Goal: Check status: Check status

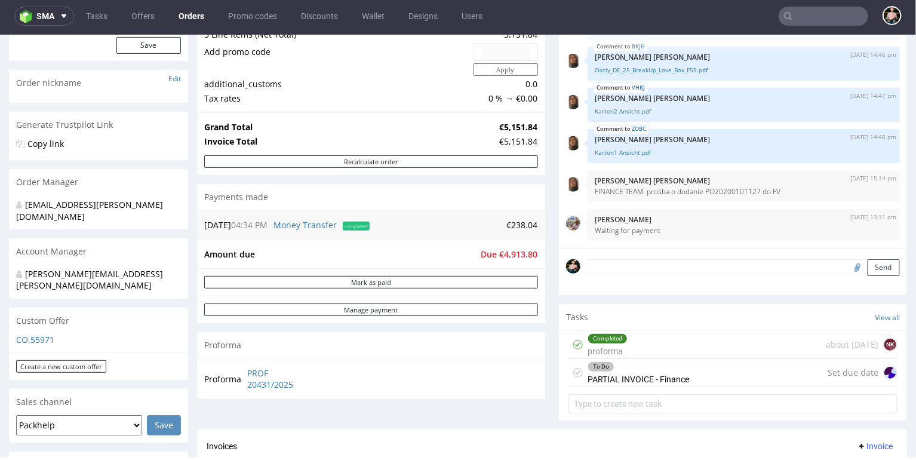
scroll to position [130, 0]
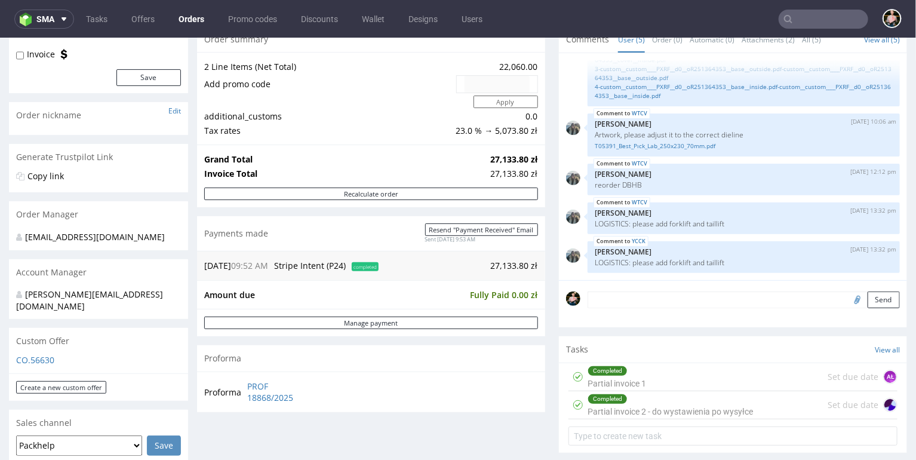
scroll to position [146, 0]
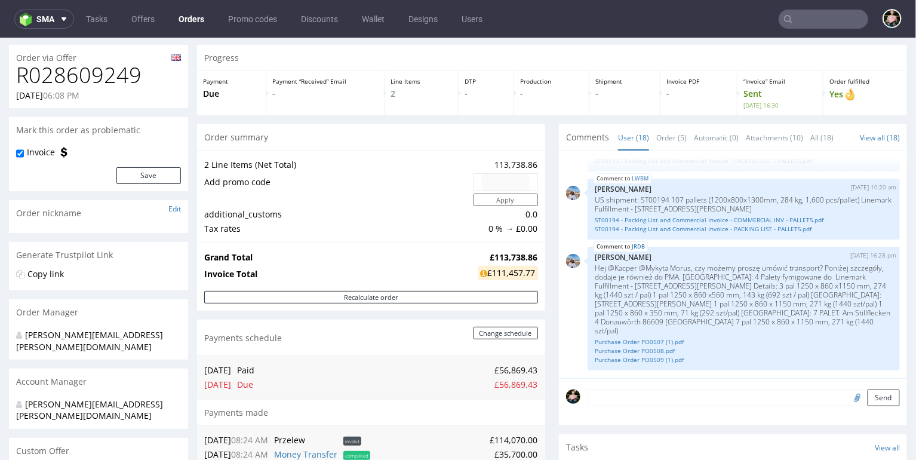
scroll to position [30, 0]
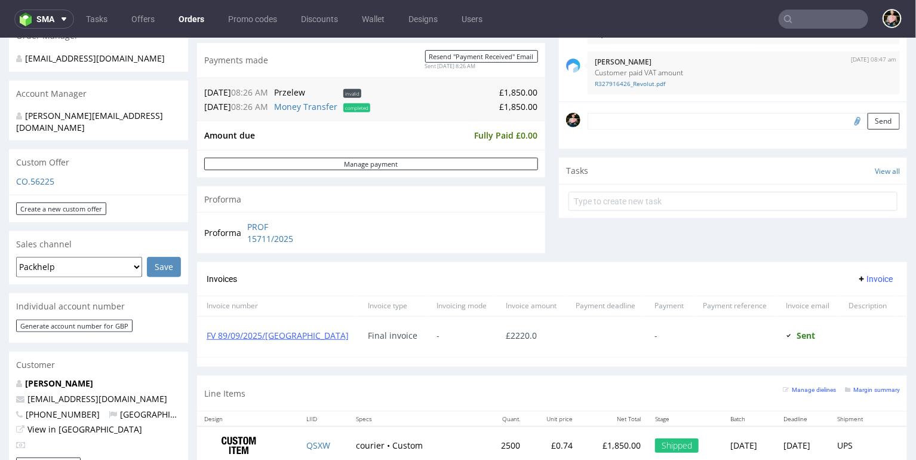
scroll to position [306, 0]
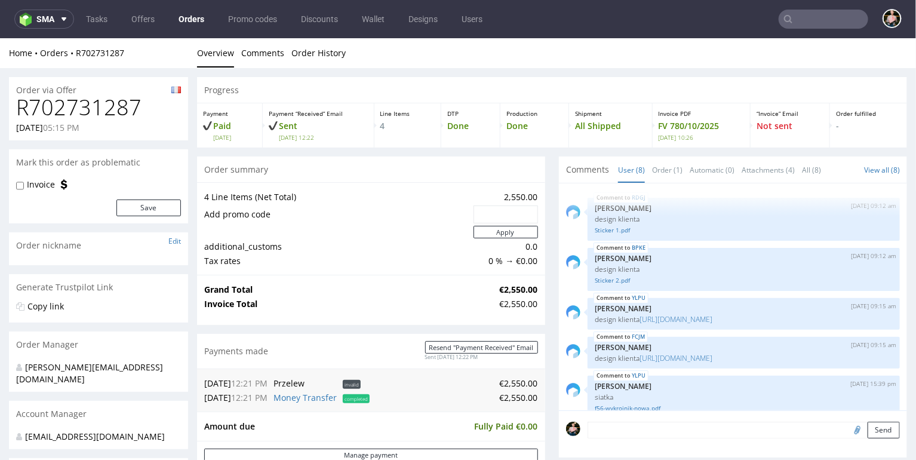
scroll to position [143, 0]
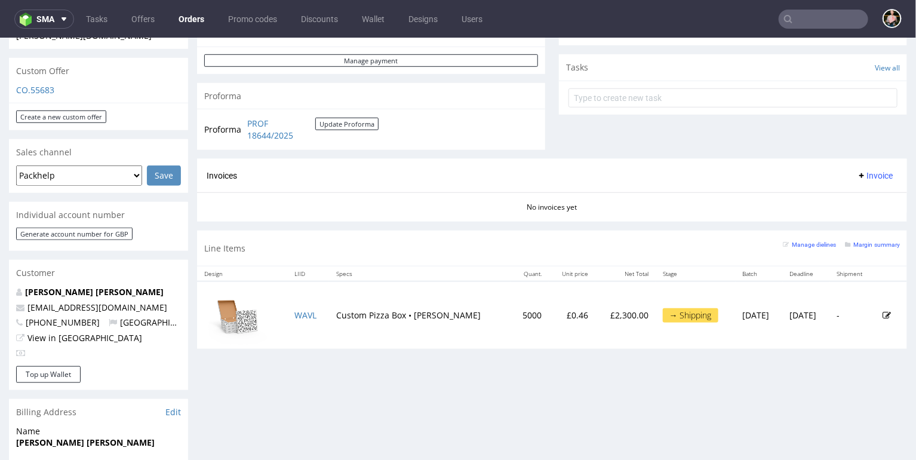
scroll to position [410, 0]
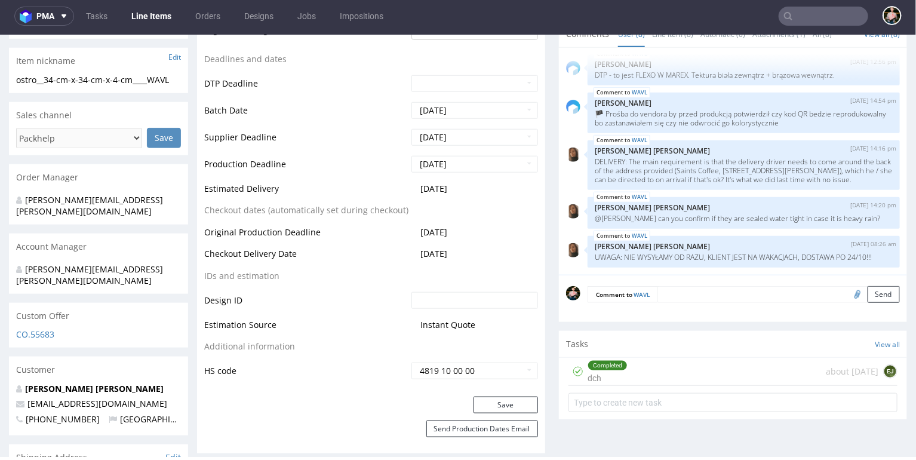
scroll to position [460, 0]
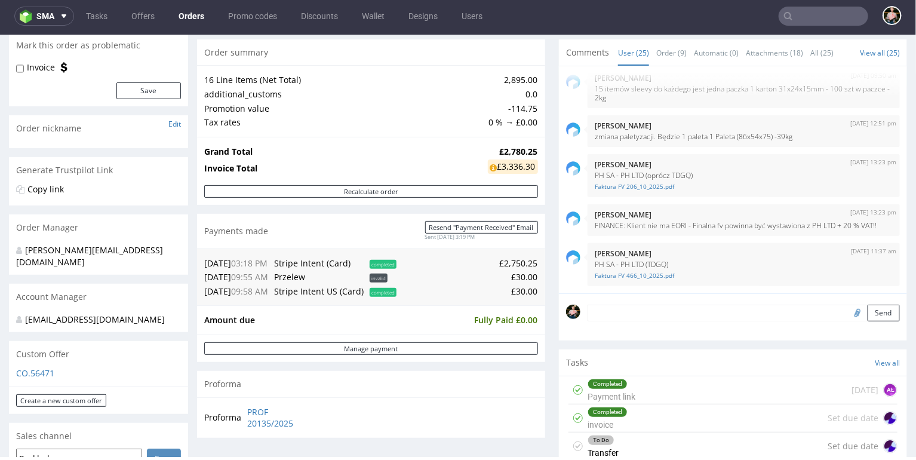
scroll to position [112, 0]
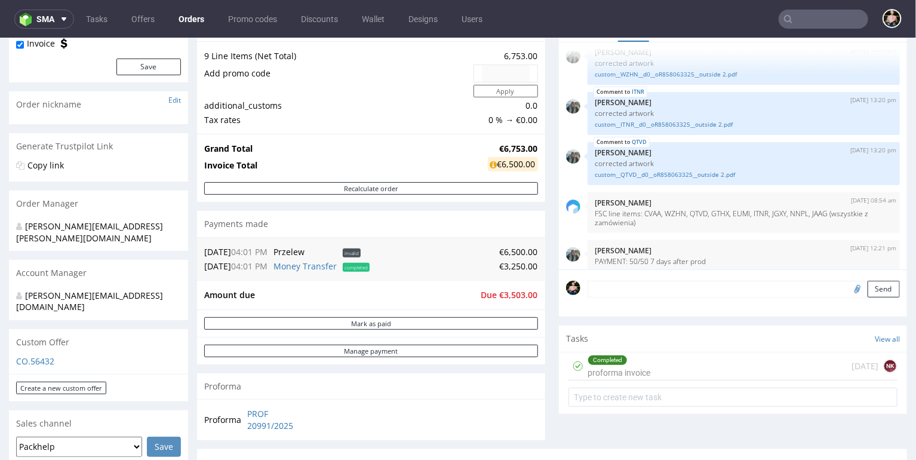
scroll to position [91, 0]
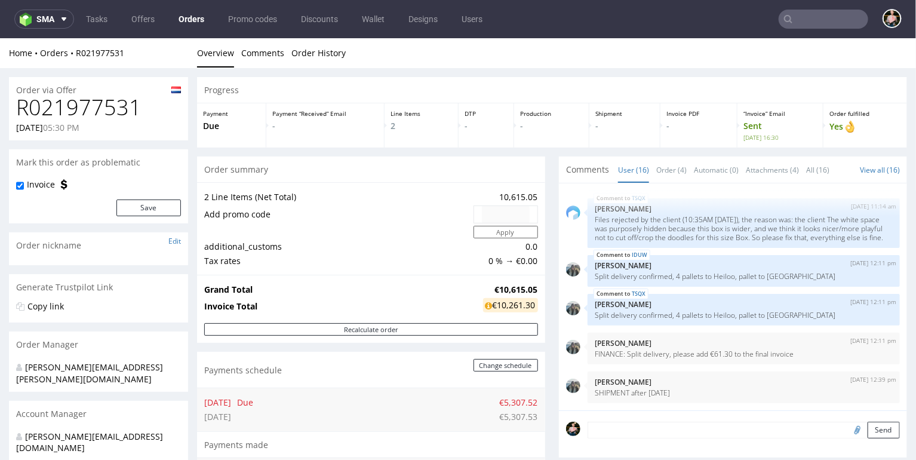
scroll to position [98, 0]
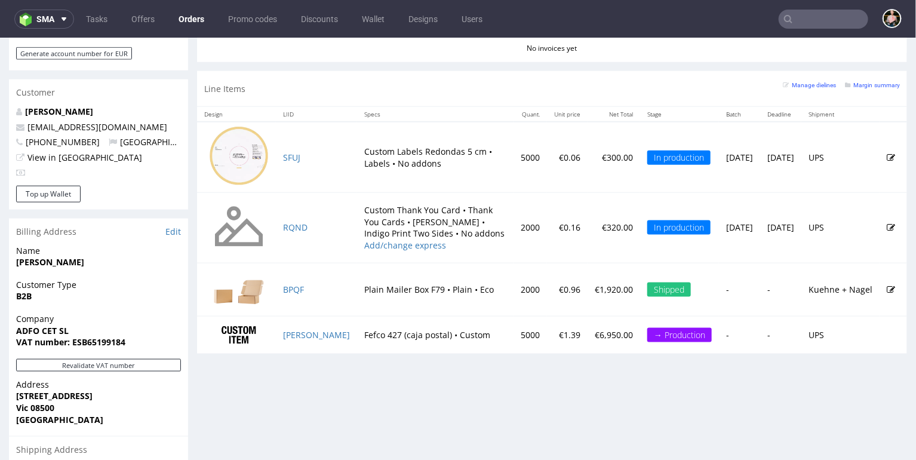
scroll to position [591, 0]
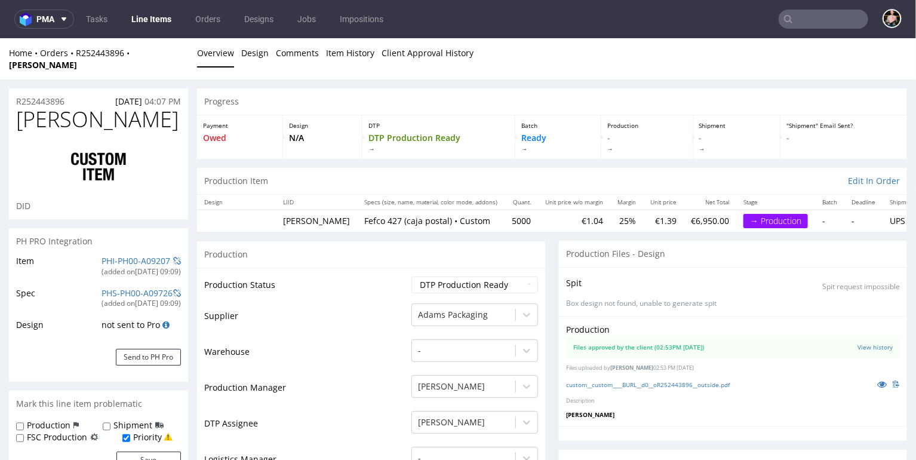
scroll to position [279, 0]
select select "in_progress"
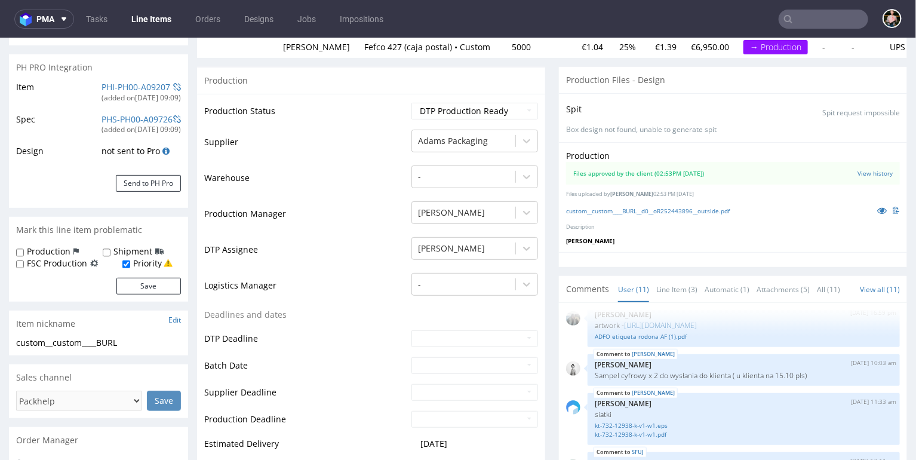
scroll to position [0, 0]
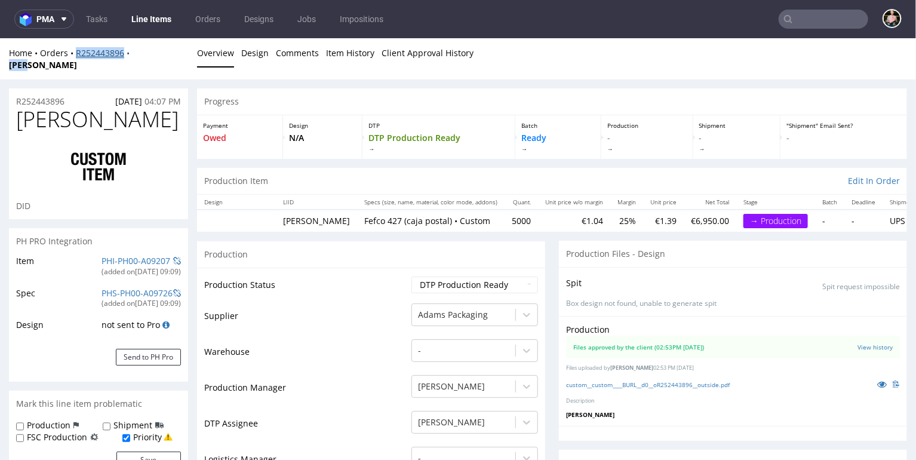
drag, startPoint x: 161, startPoint y: 51, endPoint x: 75, endPoint y: 51, distance: 86.0
click at [75, 51] on div "Home Orders R252443896 BURL" at bounding box center [98, 58] width 179 height 23
copy div "R252443896 BURL"
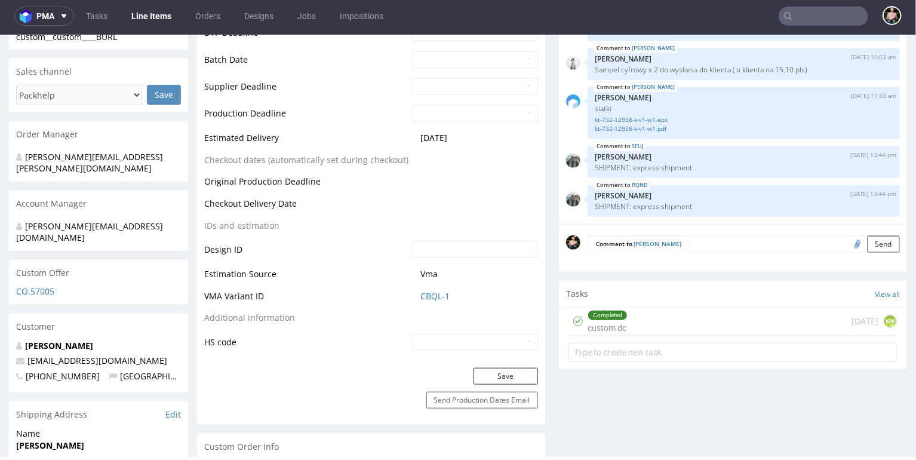
scroll to position [476, 0]
click at [689, 235] on textarea at bounding box center [794, 243] width 211 height 17
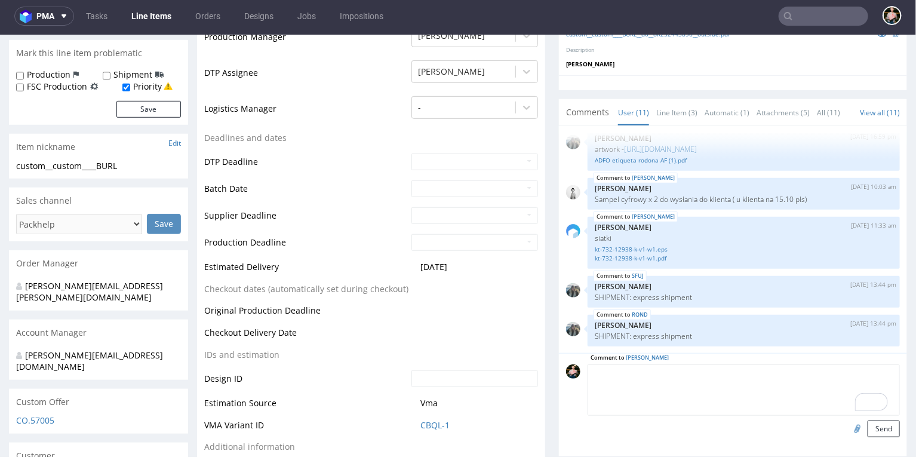
scroll to position [332, 0]
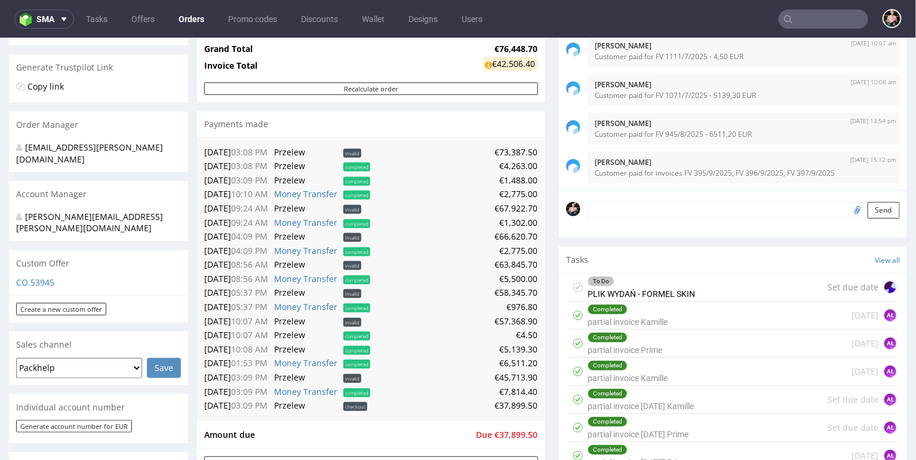
scroll to position [173, 0]
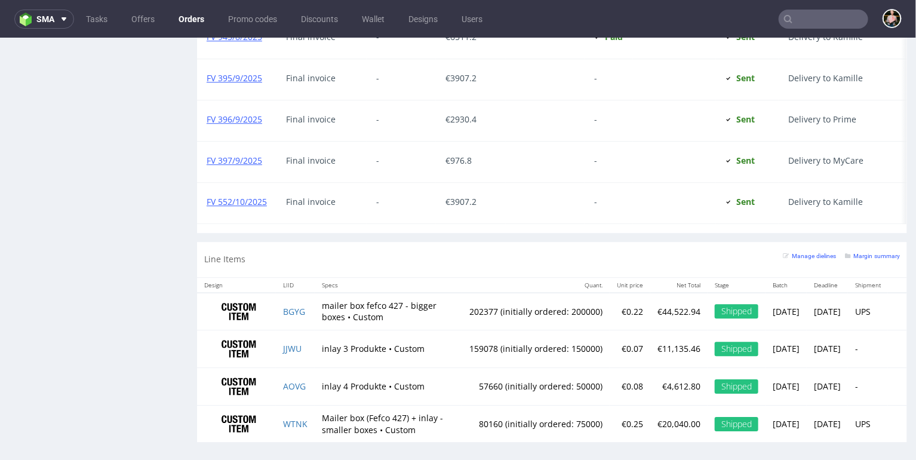
scroll to position [1466, 0]
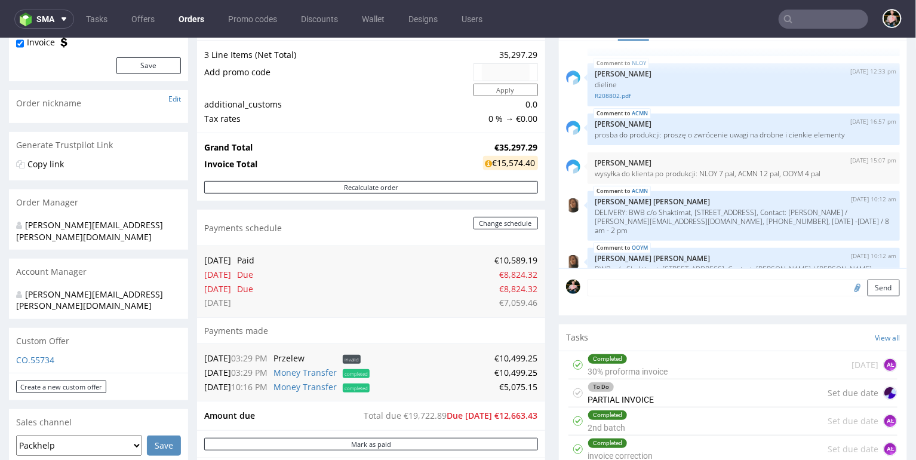
scroll to position [626, 0]
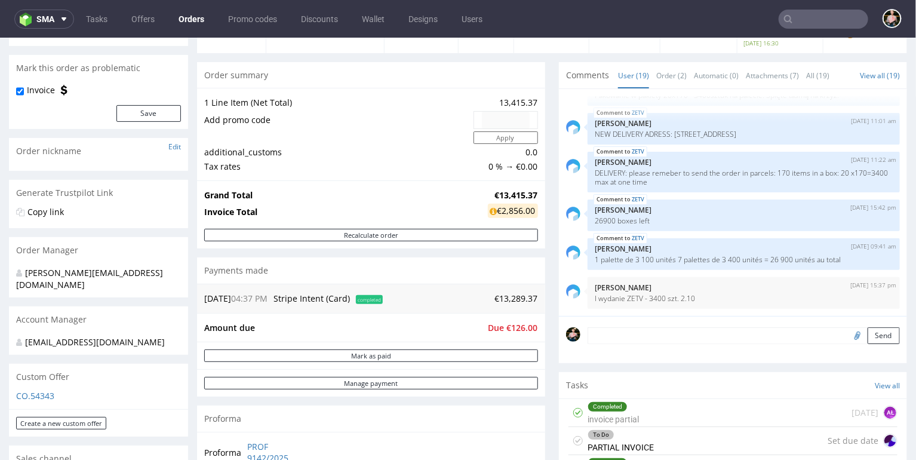
scroll to position [72, 0]
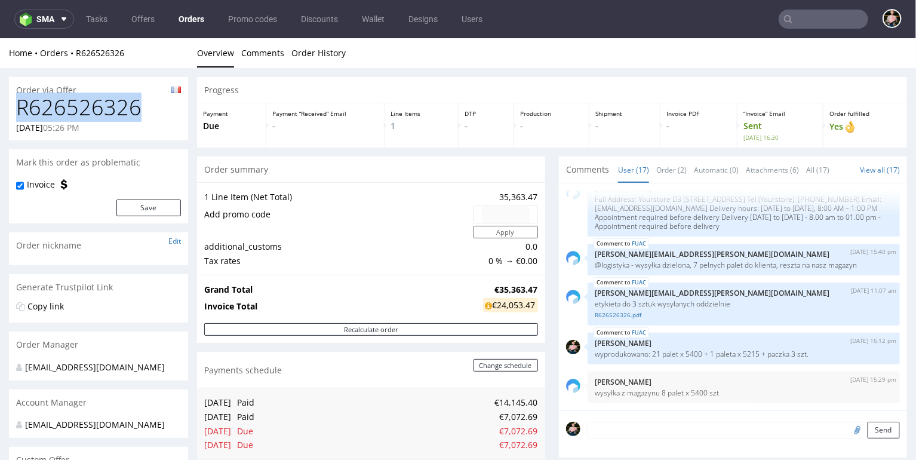
drag, startPoint x: 150, startPoint y: 107, endPoint x: 17, endPoint y: 106, distance: 133.1
click at [17, 106] on h1 "R626526326" at bounding box center [98, 107] width 165 height 24
copy h1 "R626526326"
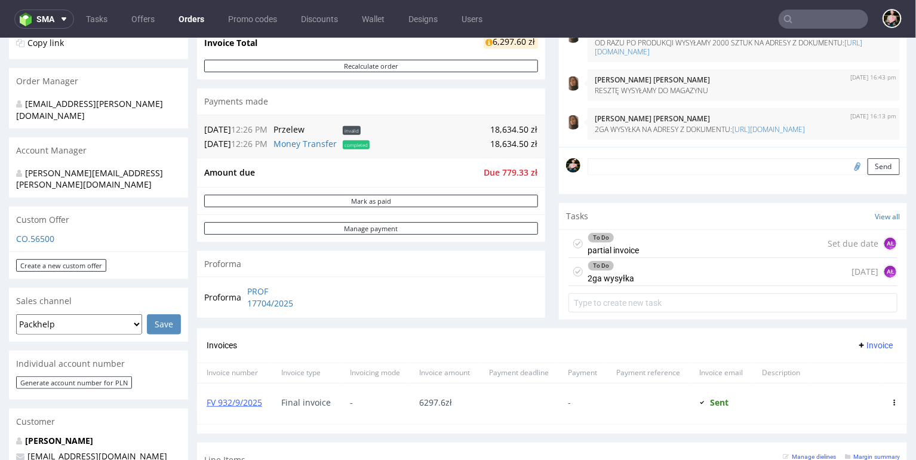
scroll to position [250, 0]
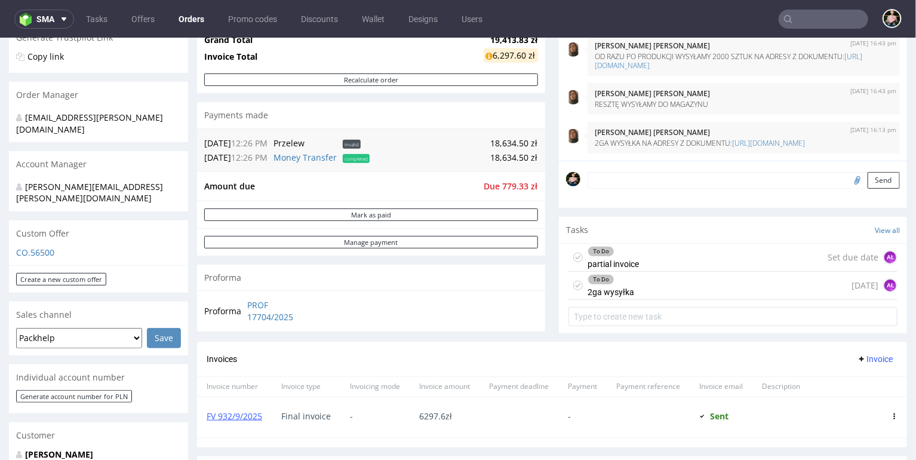
click at [665, 281] on div "To Do 2ga wysyłka 7 days ago AŁ" at bounding box center [732, 285] width 329 height 28
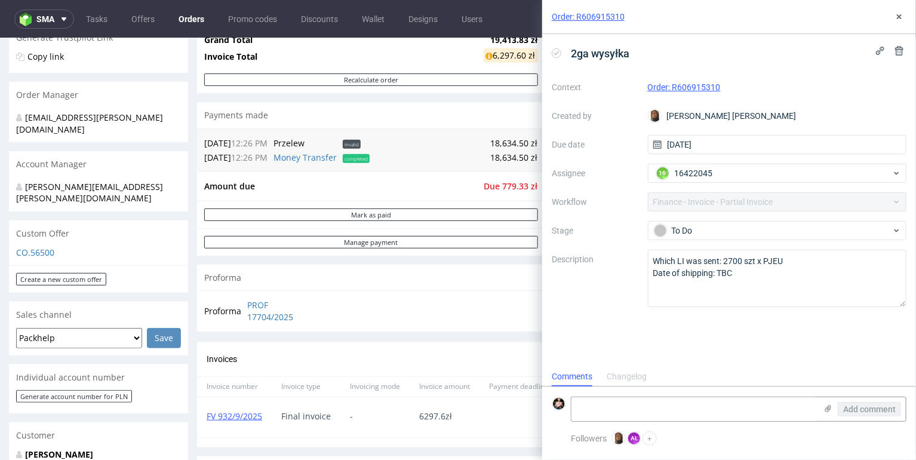
scroll to position [10, 0]
click at [898, 16] on use at bounding box center [899, 16] width 5 height 5
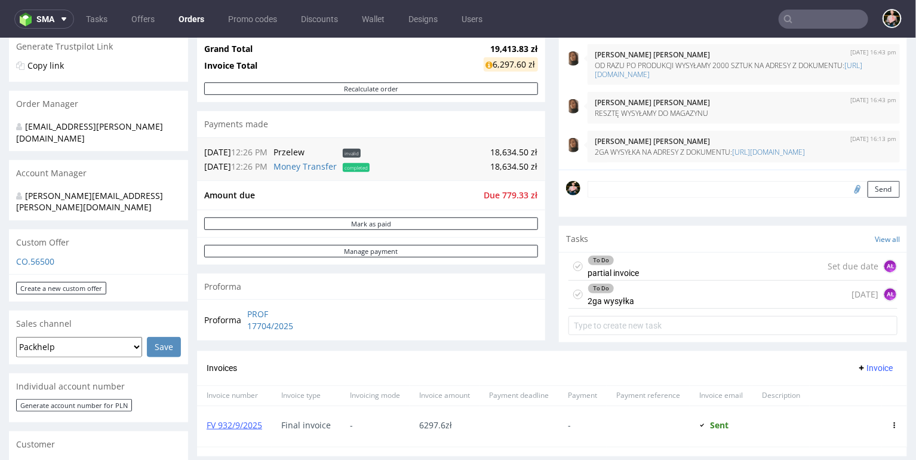
scroll to position [239, 0]
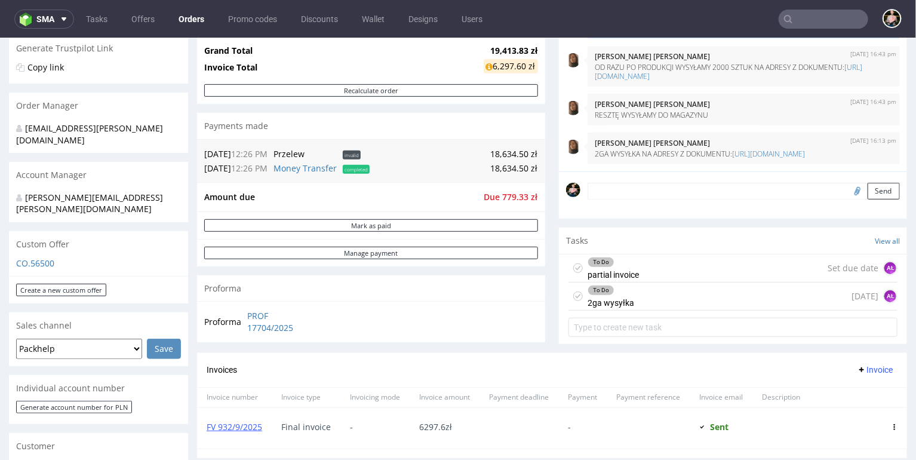
click at [649, 292] on div "To Do 2ga wysyłka 7 days ago AŁ" at bounding box center [732, 296] width 329 height 28
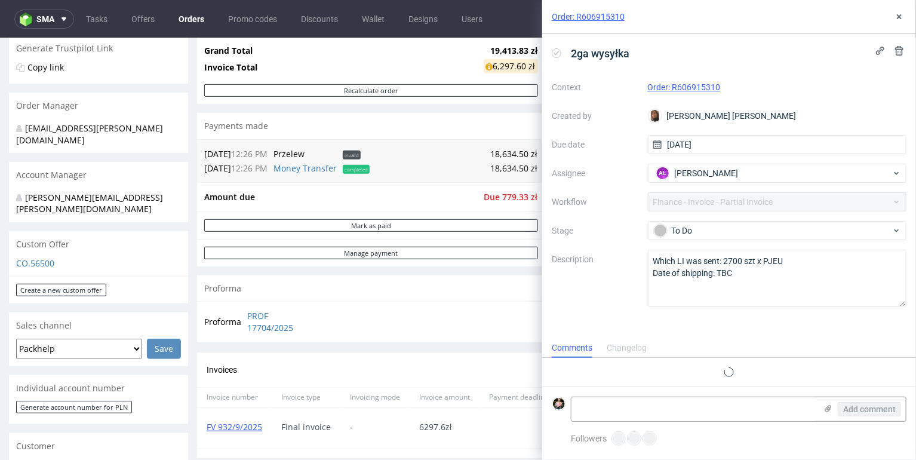
scroll to position [10, 0]
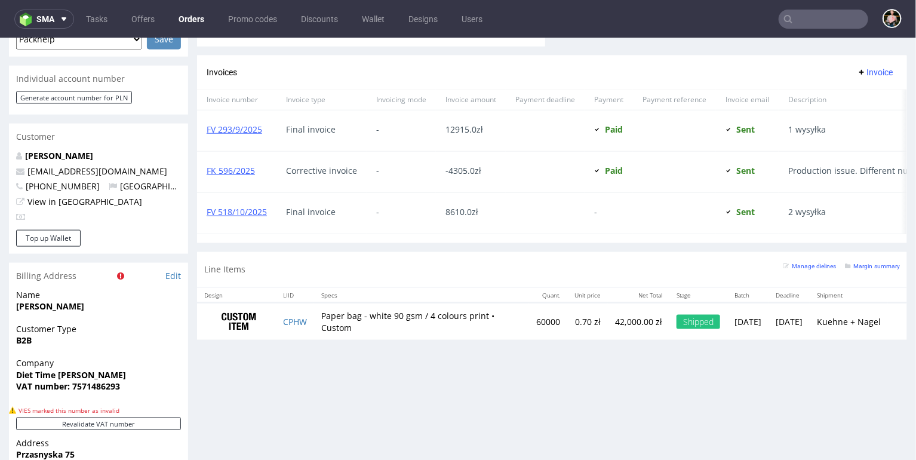
scroll to position [572, 0]
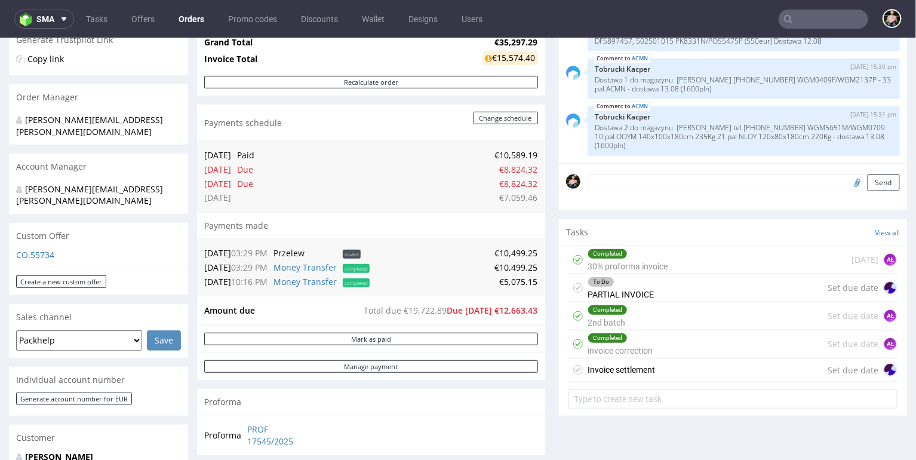
scroll to position [164, 0]
